Goal: Entertainment & Leisure: Consume media (video, audio)

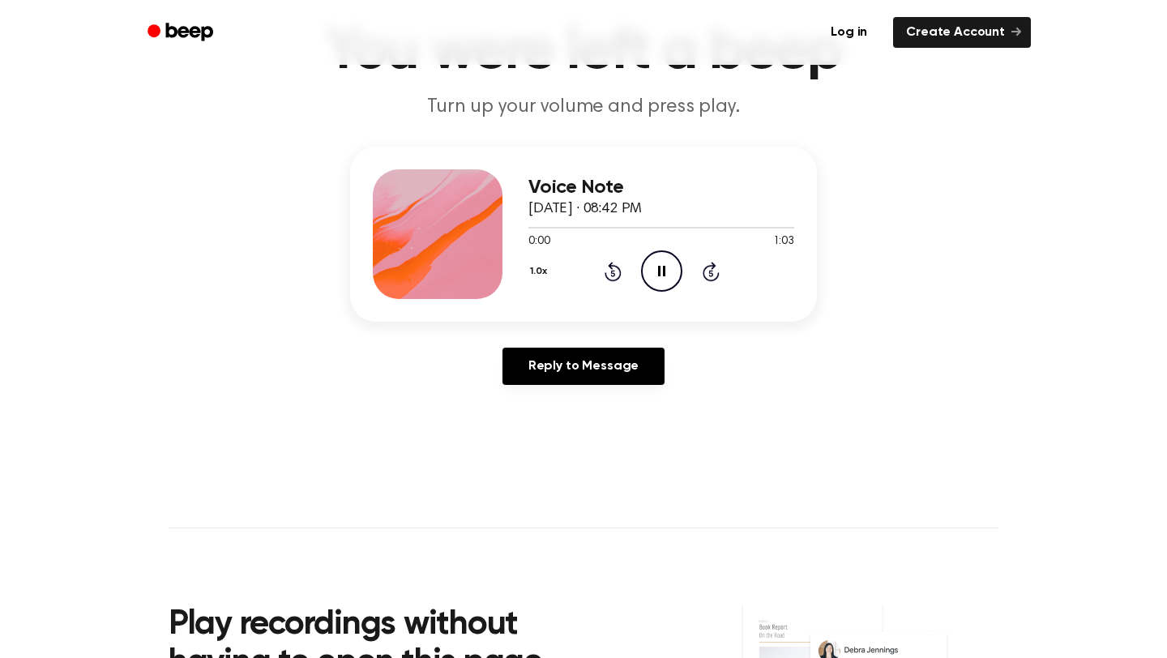
click at [661, 272] on icon "Pause Audio" at bounding box center [661, 270] width 41 height 41
click at [661, 272] on icon at bounding box center [662, 271] width 9 height 11
click at [668, 269] on icon "Play Audio" at bounding box center [661, 270] width 41 height 41
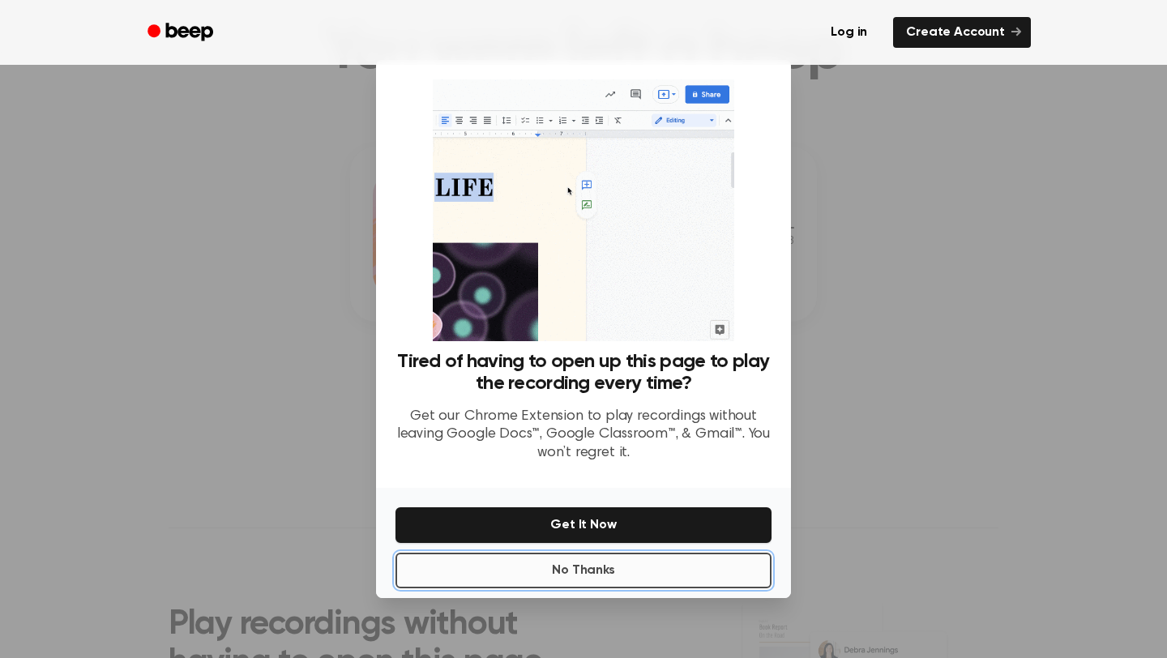
click at [587, 573] on button "No Thanks" at bounding box center [584, 571] width 376 height 36
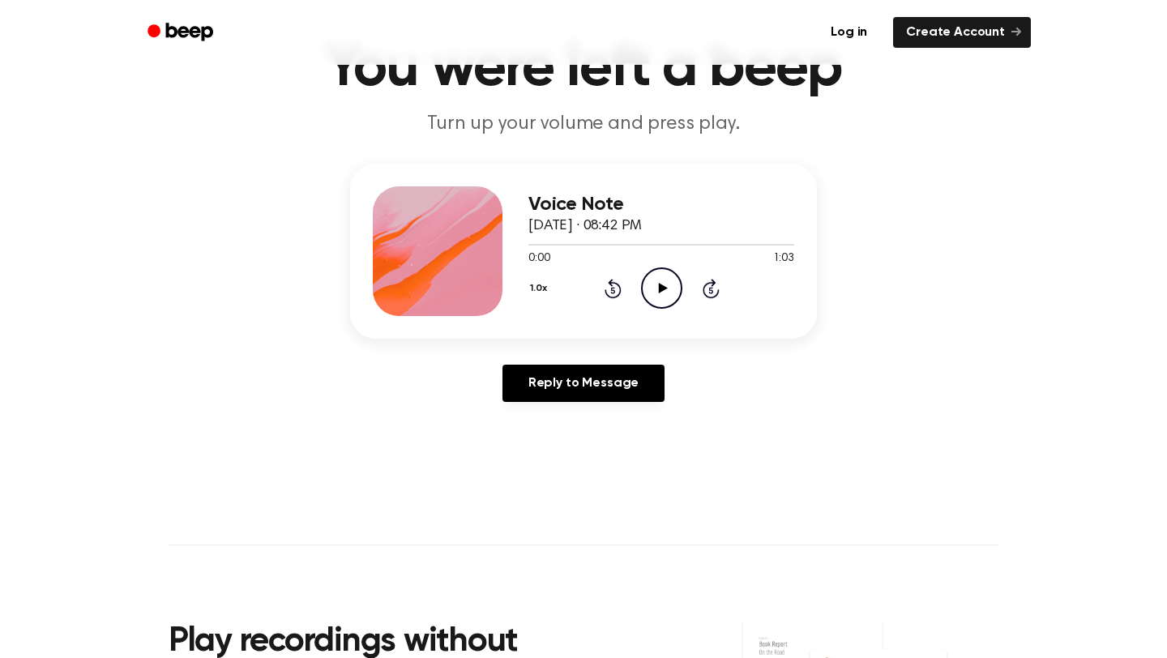
scroll to position [88, 0]
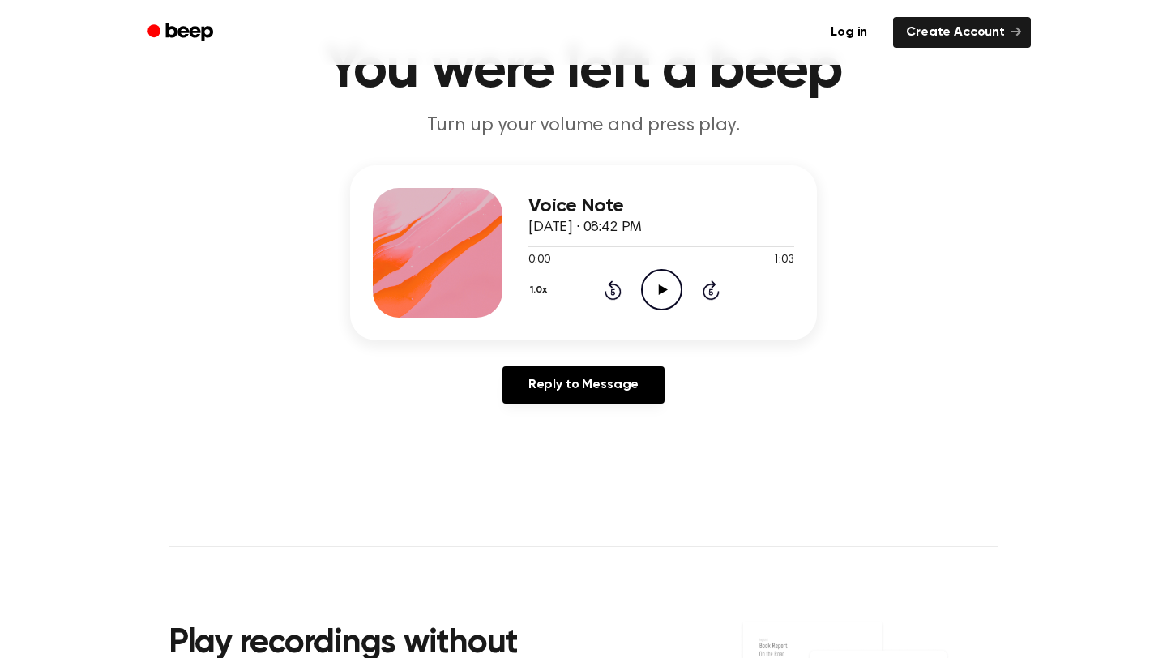
click at [661, 287] on icon at bounding box center [662, 289] width 9 height 11
click at [662, 289] on icon "Pause Audio" at bounding box center [661, 289] width 41 height 41
